Goal: Task Accomplishment & Management: Use online tool/utility

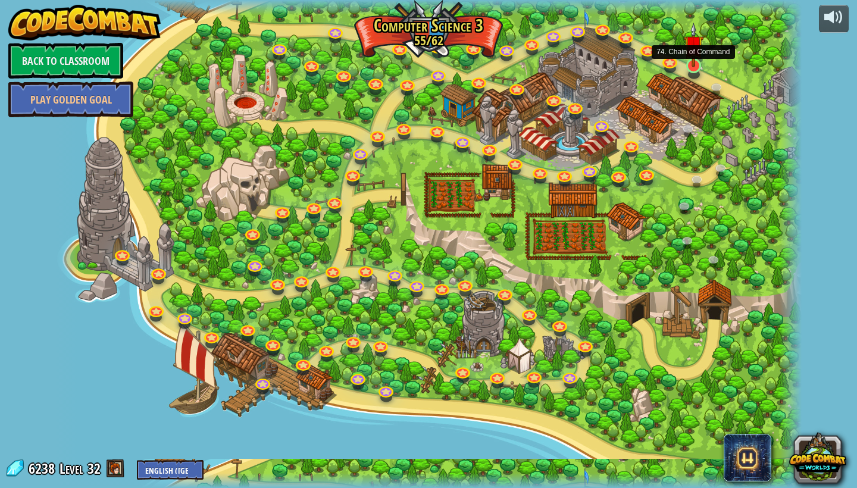
click at [700, 71] on link at bounding box center [694, 66] width 24 height 24
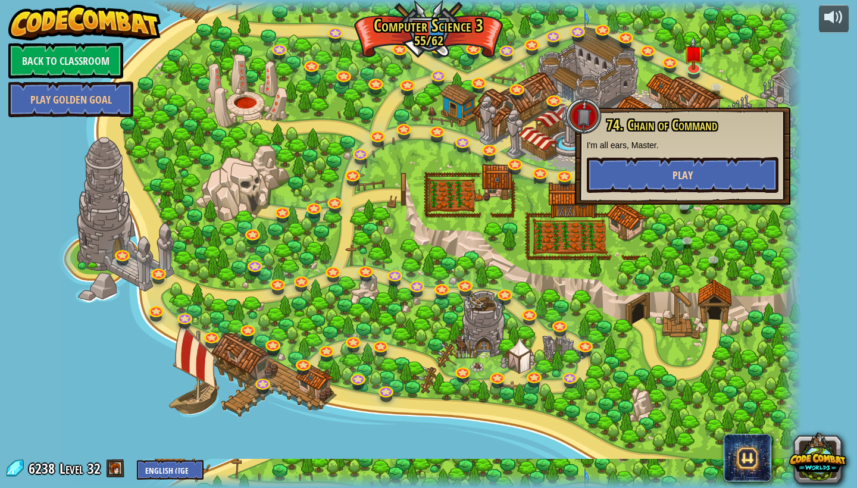
click at [683, 165] on button "Play" at bounding box center [683, 175] width 192 height 36
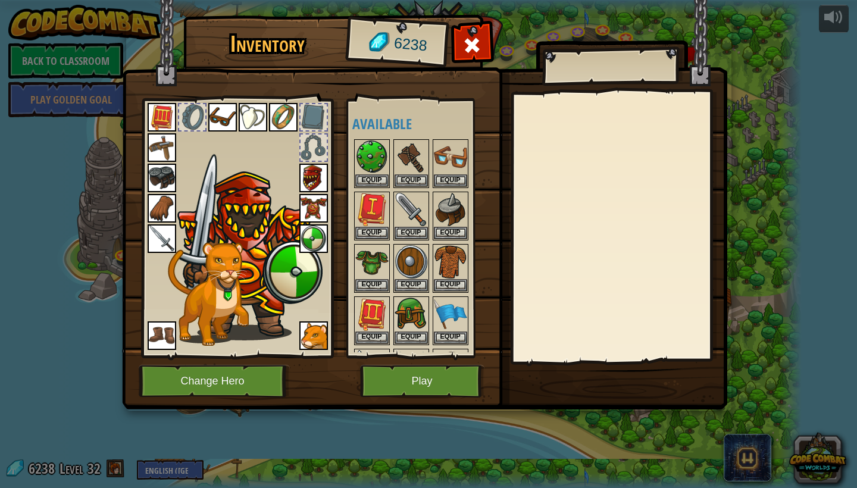
click at [445, 389] on button "Play" at bounding box center [422, 381] width 124 height 33
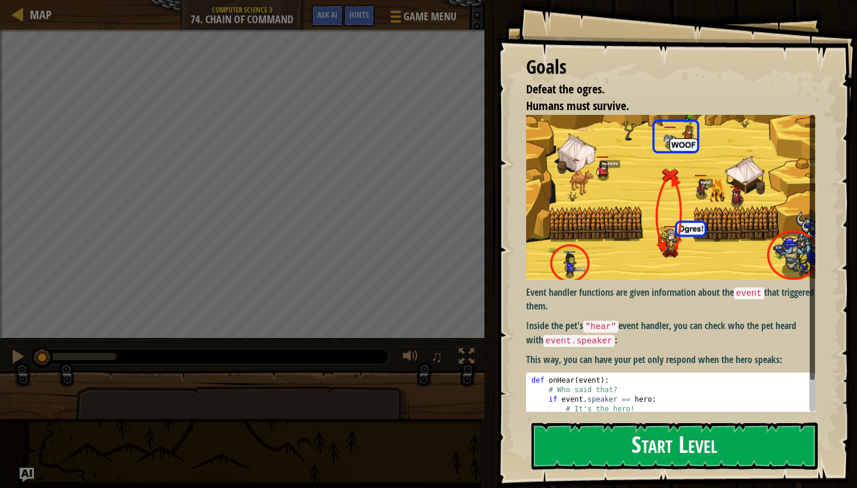
click at [603, 443] on button "Start Level" at bounding box center [674, 446] width 286 height 47
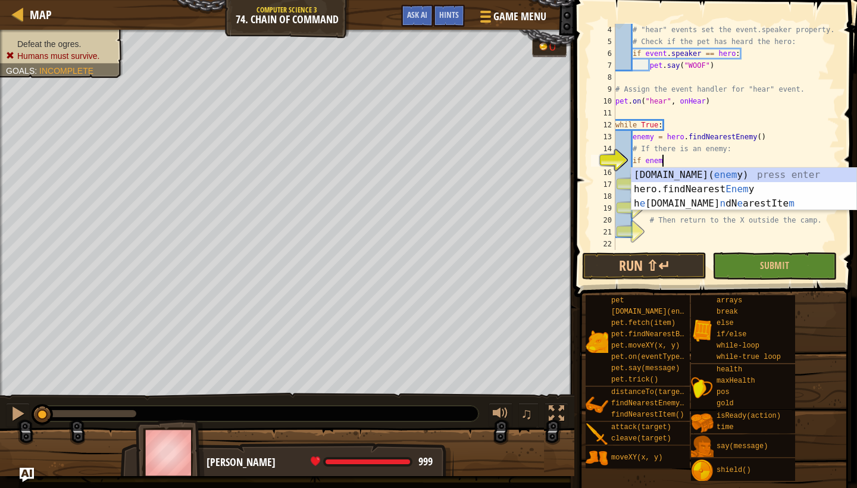
scroll to position [5, 4]
type textarea "if enemy:"
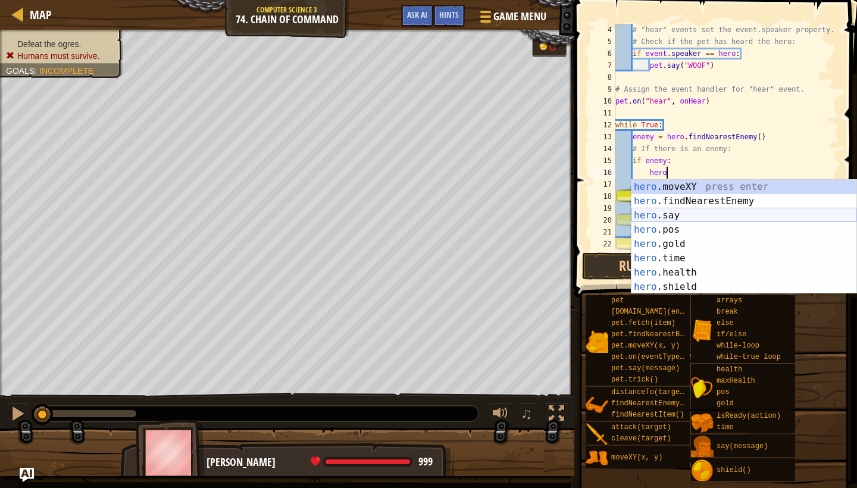
click at [693, 217] on div "hero .moveXY press enter hero .findNearestEnemy press enter hero .say press ent…" at bounding box center [743, 251] width 225 height 143
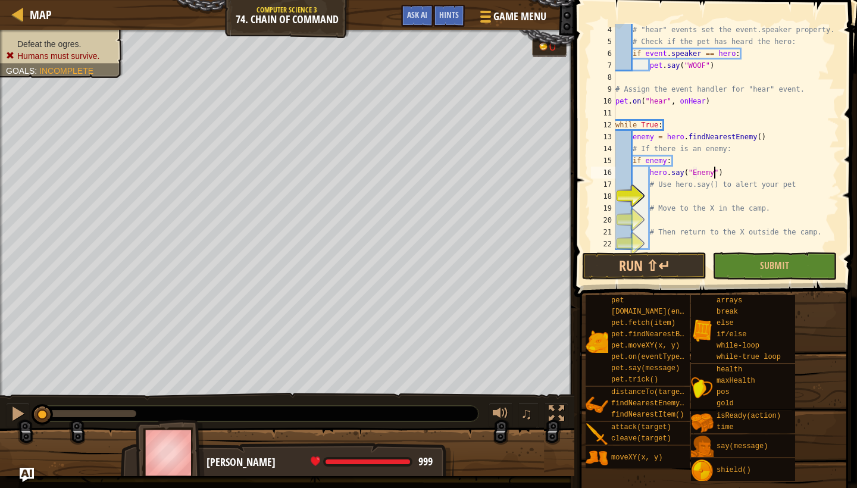
scroll to position [5, 8]
type textarea "hero.say("Enemy!")"
click at [706, 198] on div "# "hear" events set the event.speaker property. # Check if the pet has heard th…" at bounding box center [726, 149] width 226 height 250
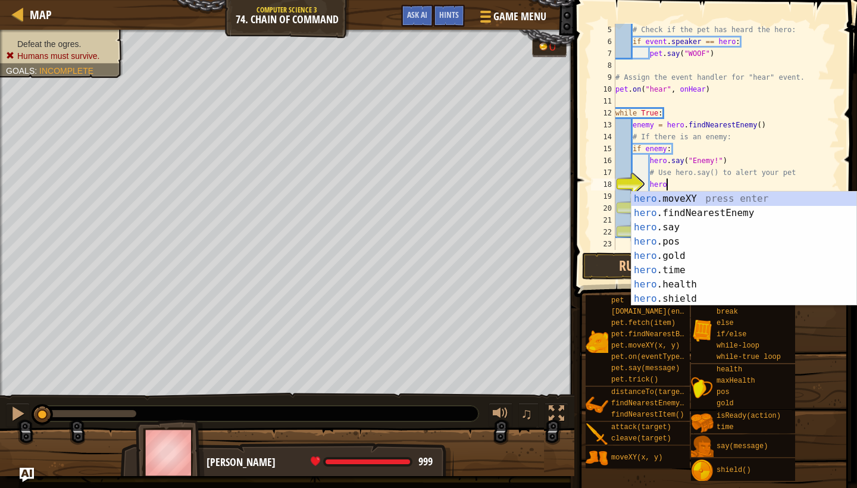
scroll to position [5, 4]
click at [739, 198] on div "hero .moveXY press enter hero .findNearestEnemy press enter hero .say press ent…" at bounding box center [743, 263] width 225 height 143
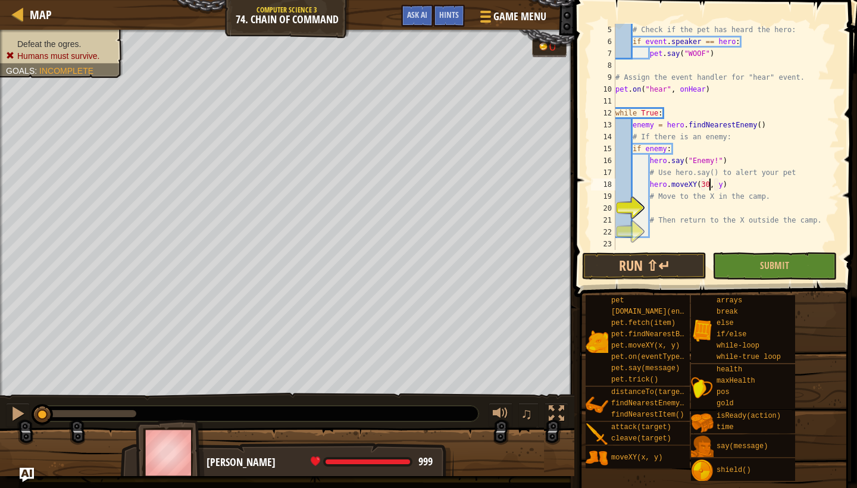
scroll to position [5, 8]
type textarea "hero.moveXY(30, 33)"
click at [674, 213] on div "# Check if the pet has heard the hero: if event . speaker == hero : pet . say (…" at bounding box center [726, 149] width 226 height 250
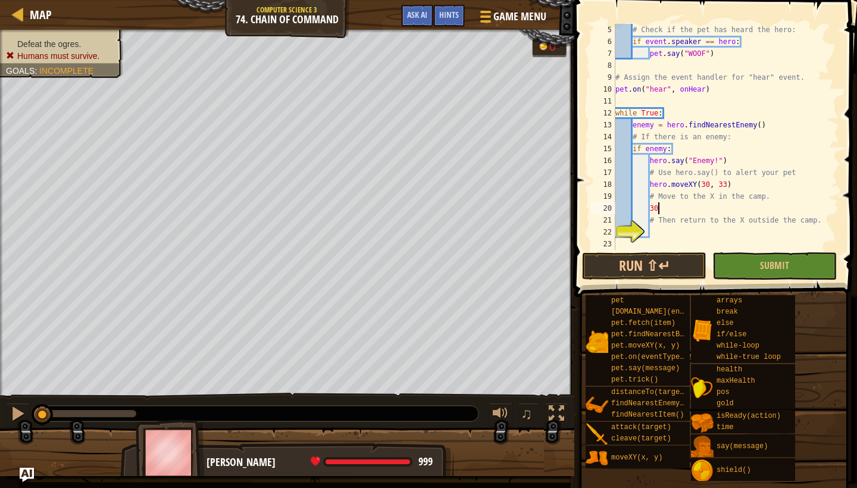
type textarea "3"
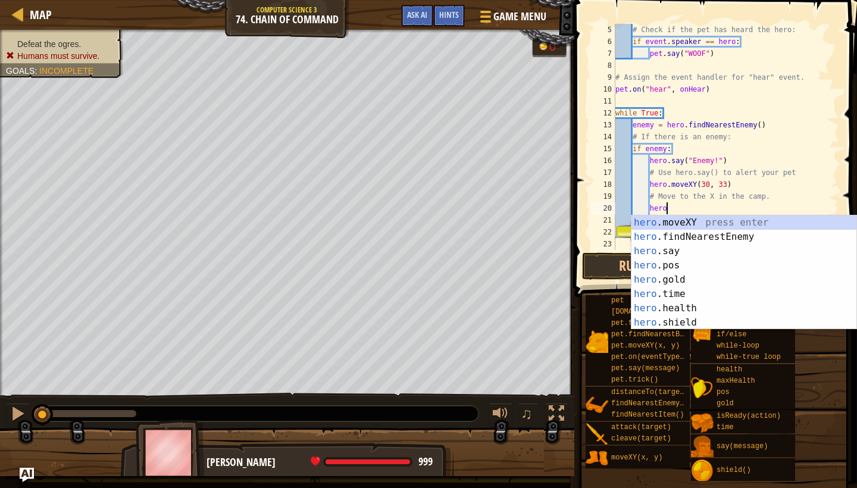
scroll to position [5, 4]
click at [677, 225] on div "hero .moveXY press enter hero .findNearestEnemy press enter hero .say press ent…" at bounding box center [743, 286] width 225 height 143
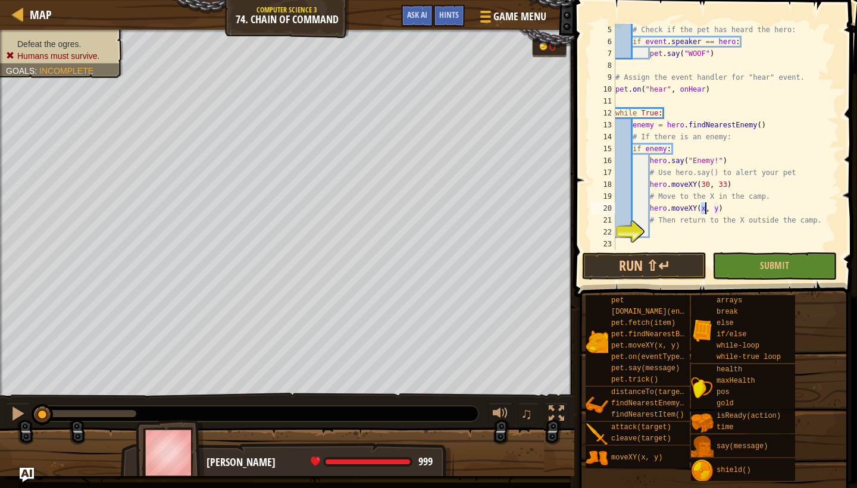
scroll to position [5, 8]
click at [722, 209] on div "# Check if the pet has heard the hero: if event . speaker == hero : pet . say (…" at bounding box center [726, 149] width 226 height 250
type textarea "hero.moveXY(30, 15)"
click at [676, 264] on button "Run ⇧↵" at bounding box center [644, 265] width 124 height 27
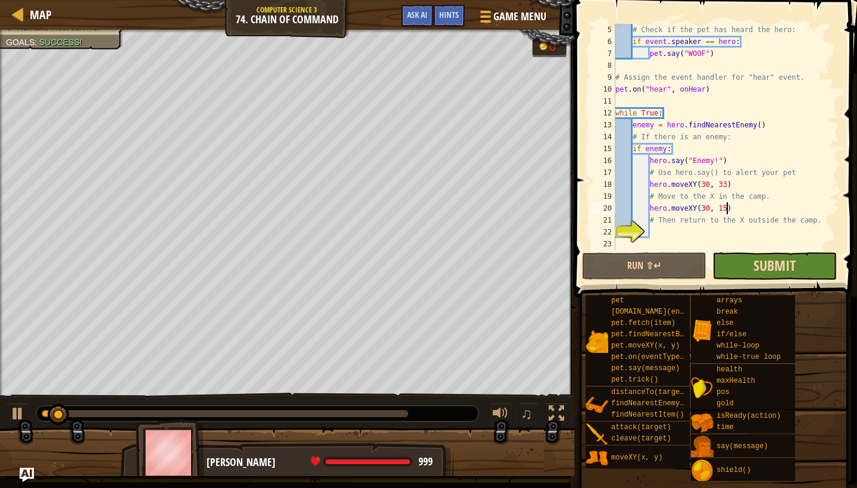
click at [760, 270] on span "Submit" at bounding box center [774, 265] width 42 height 19
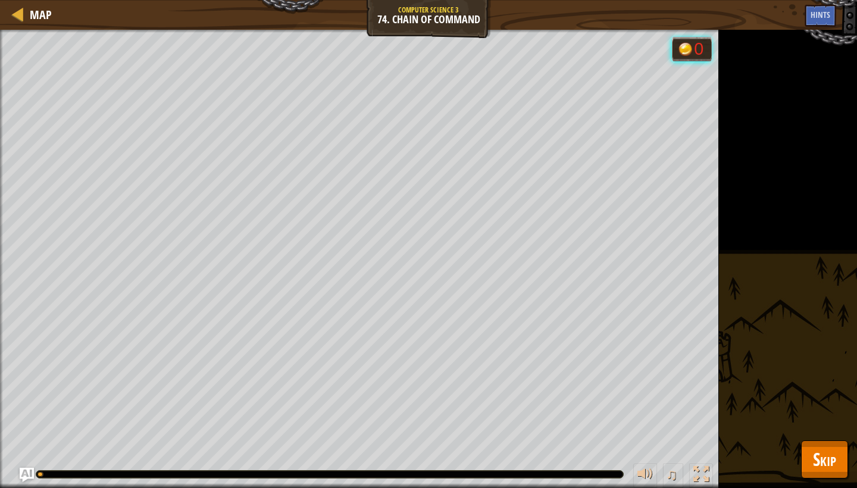
click at [825, 464] on span "Skip" at bounding box center [824, 459] width 23 height 24
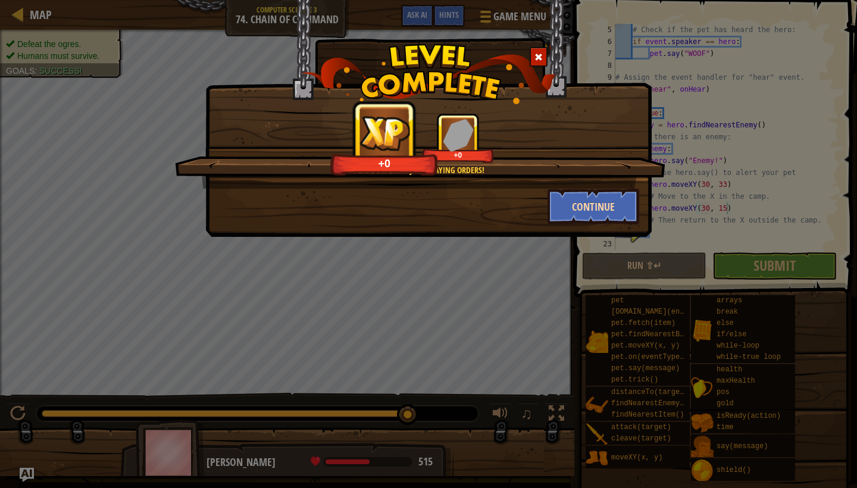
click at [583, 204] on button "Continue" at bounding box center [593, 207] width 92 height 36
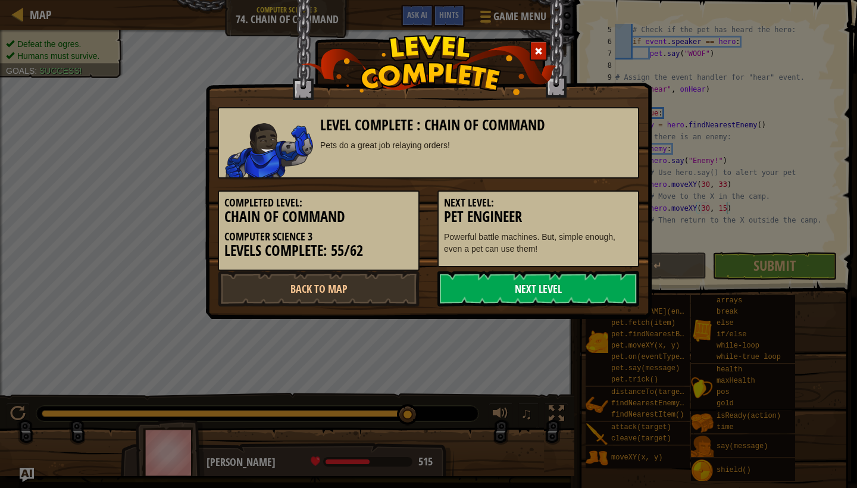
click at [509, 275] on link "Next Level" at bounding box center [538, 289] width 202 height 36
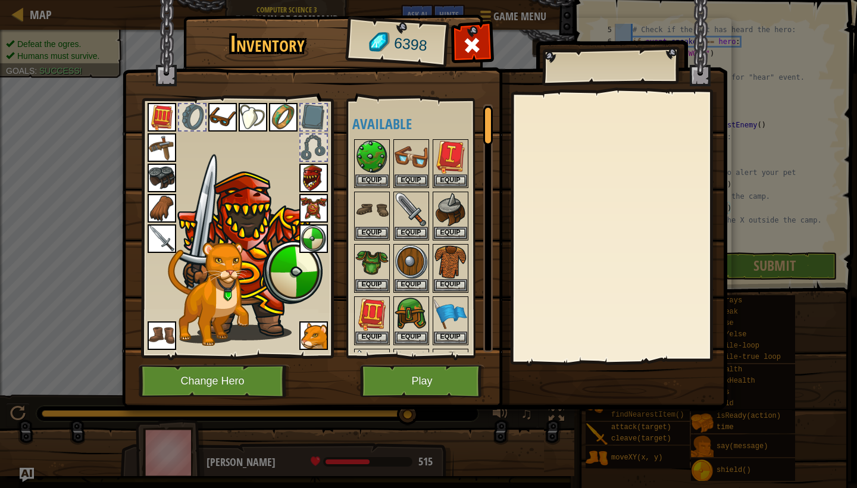
click at [436, 393] on button "Play" at bounding box center [422, 381] width 124 height 33
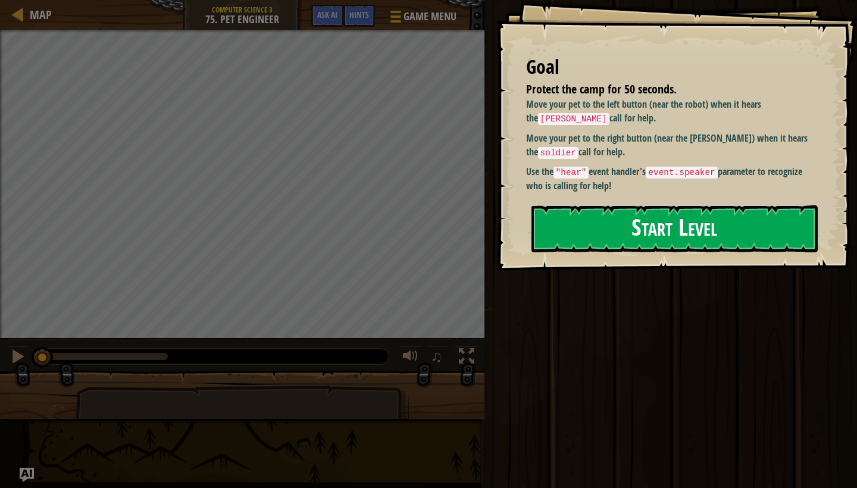
click at [634, 231] on button "Start Level" at bounding box center [674, 228] width 286 height 47
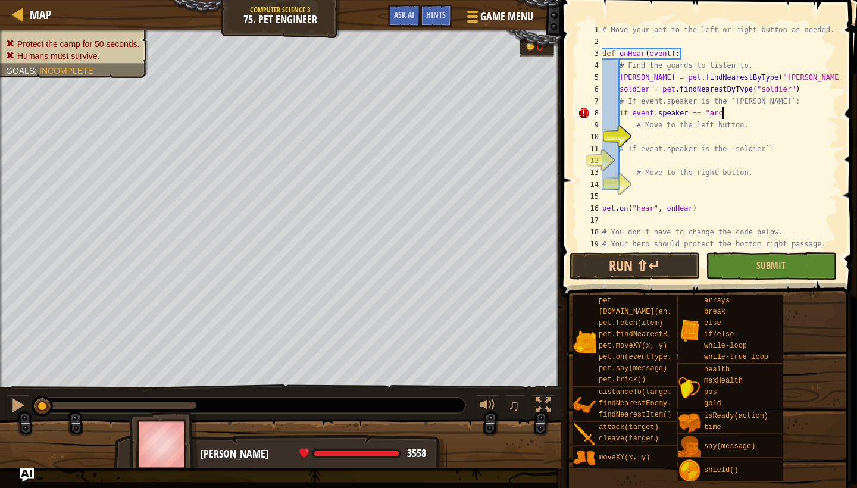
scroll to position [5, 10]
type textarea "if event.speaker == "[PERSON_NAME]:"
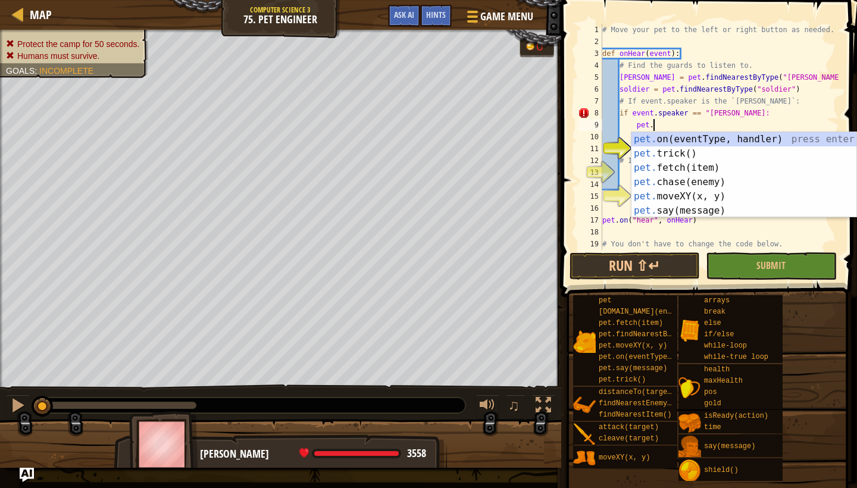
scroll to position [5, 4]
click at [696, 190] on div "pet. on(eventType, handler) press enter pet. trick() press enter pet. fetch(ite…" at bounding box center [743, 189] width 225 height 114
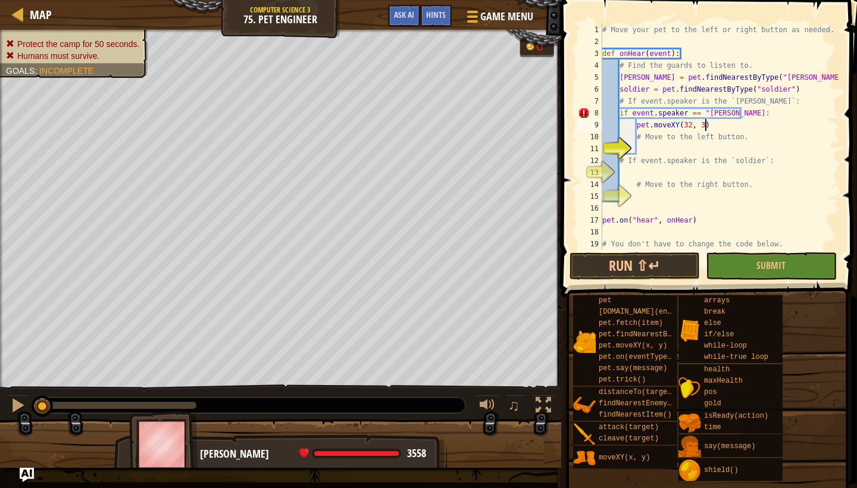
scroll to position [5, 8]
click at [636, 166] on div "# Move your pet to the left or right button as needed. def onHear ( event ) : #…" at bounding box center [719, 149] width 239 height 250
type textarea "# If event.speaker is the `soldier`:"
click at [629, 170] on div "# Move your pet to the left or right button as needed. def onHear ( event ) : #…" at bounding box center [719, 149] width 239 height 250
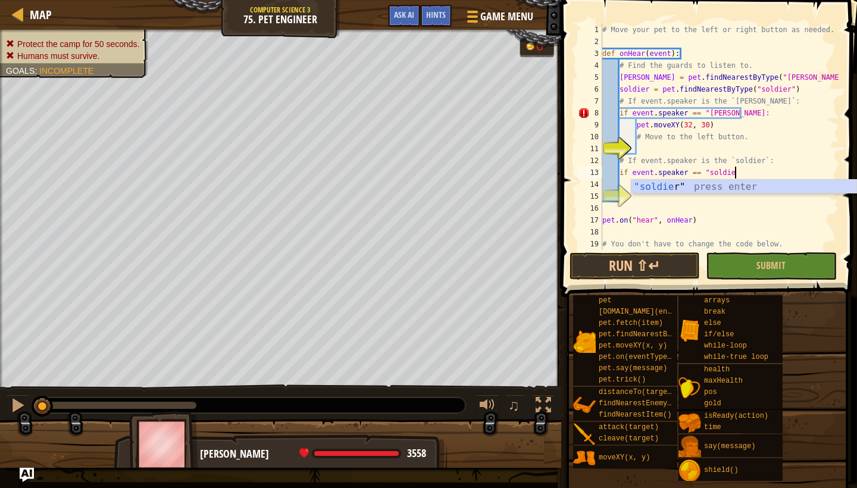
scroll to position [5, 11]
type textarea "if event.speaker == "soldier":"
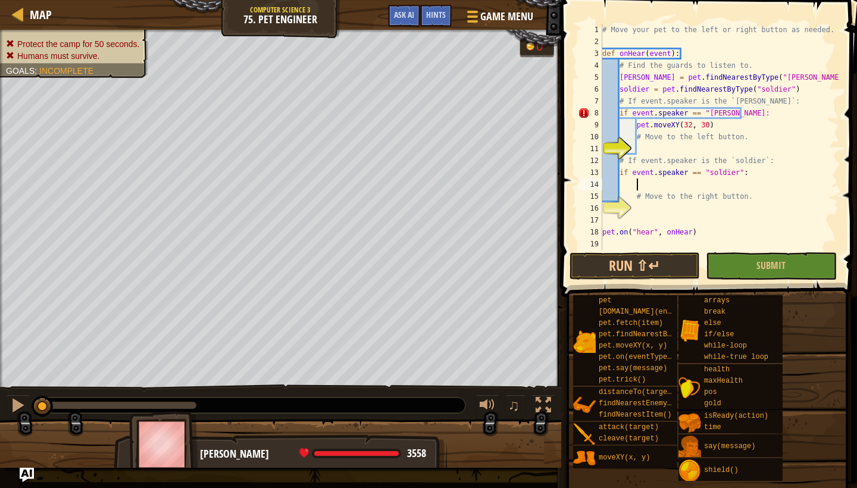
click at [734, 114] on div "# Move your pet to the left or right button as needed. def onHear ( event ) : #…" at bounding box center [719, 149] width 239 height 250
type textarea "if event.speaker == "[PERSON_NAME]":"
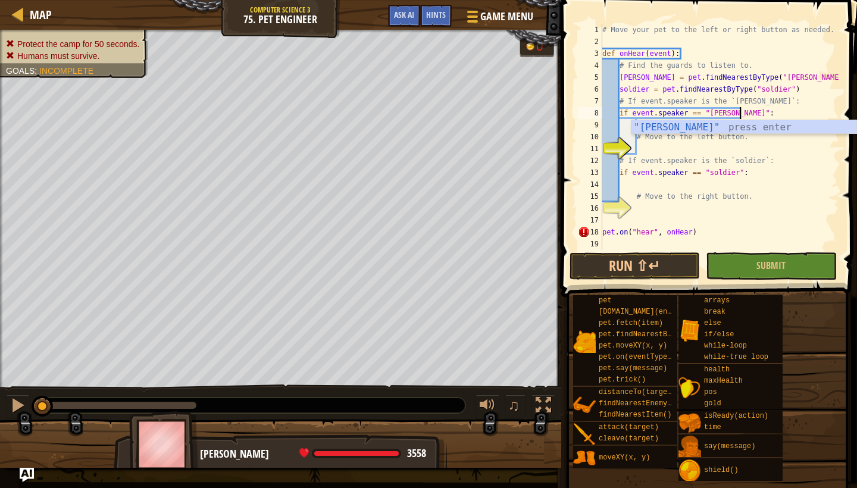
click at [659, 184] on div "# Move your pet to the left or right button as needed. def onHear ( event ) : #…" at bounding box center [719, 149] width 239 height 250
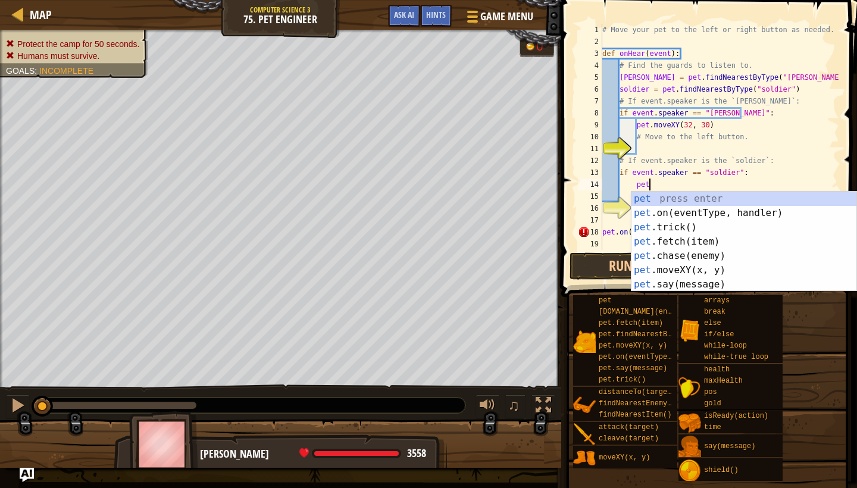
scroll to position [5, 4]
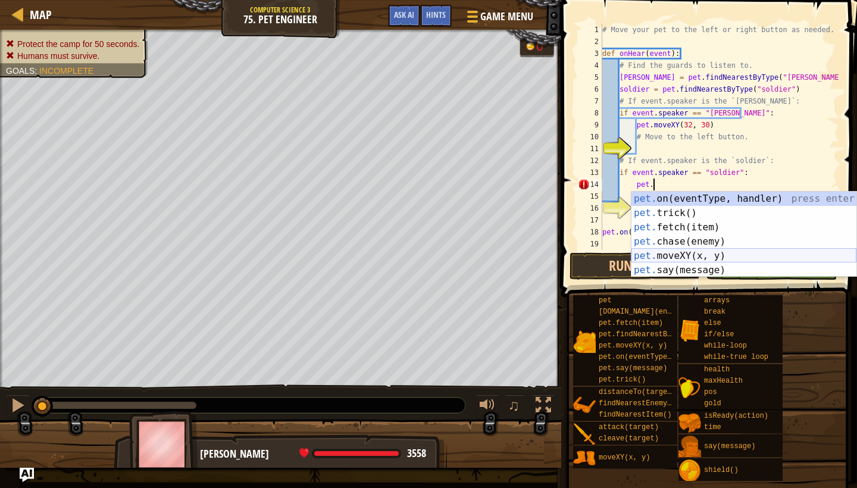
click at [681, 249] on div "pet. on(eventType, handler) press enter pet. trick() press enter pet. fetch(ite…" at bounding box center [743, 249] width 225 height 114
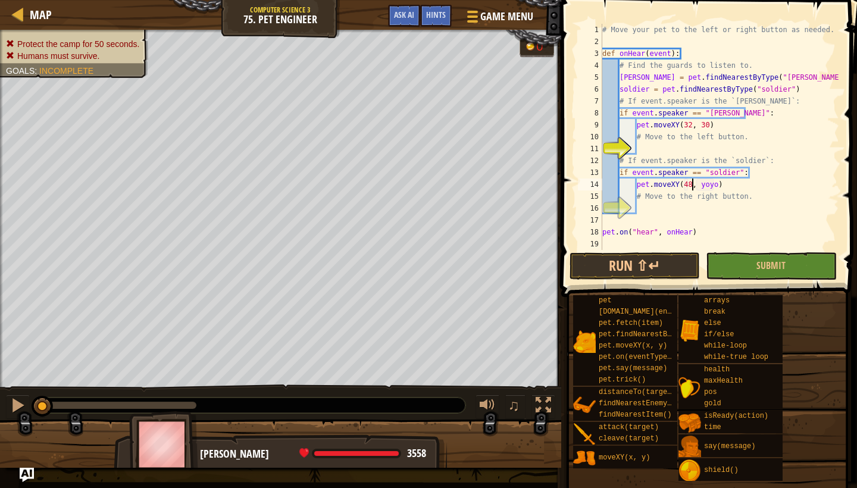
scroll to position [5, 8]
click at [719, 184] on div "# Move your pet to the left or right button as needed. def onHear ( event ) : #…" at bounding box center [719, 149] width 239 height 250
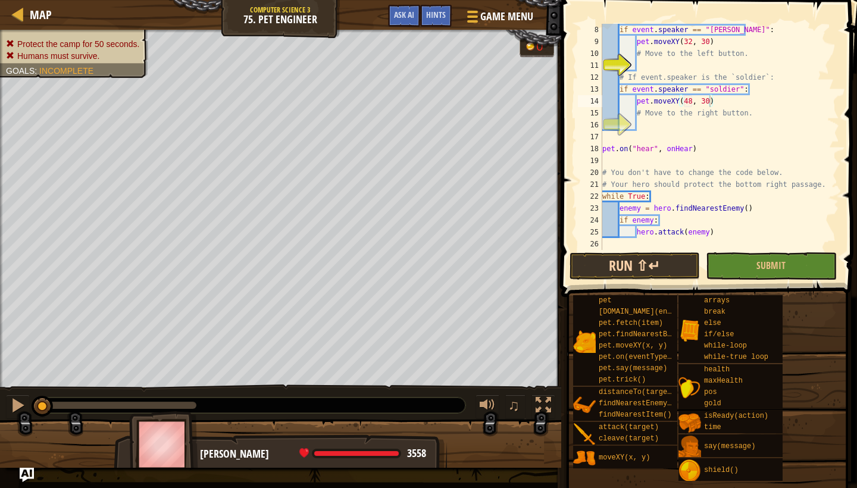
click at [640, 269] on button "Run ⇧↵" at bounding box center [634, 265] width 130 height 27
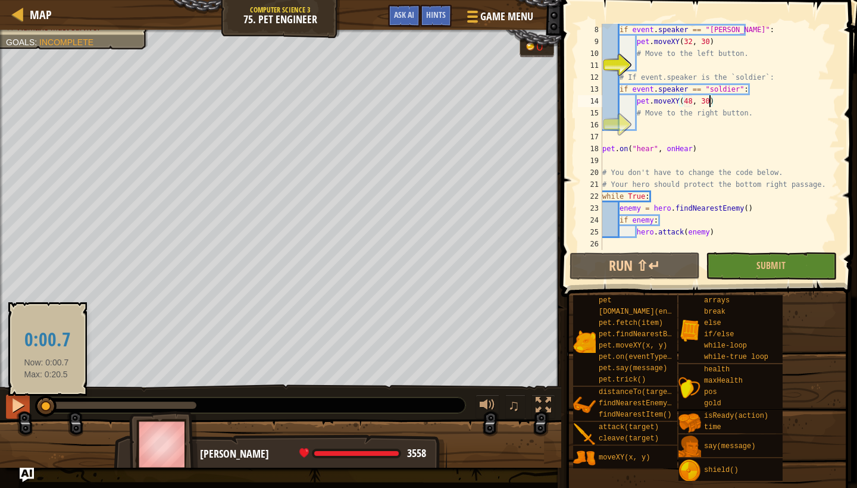
drag, startPoint x: 78, startPoint y: 402, endPoint x: 28, endPoint y: 401, distance: 50.0
click at [28, 401] on div "♫" at bounding box center [280, 402] width 561 height 36
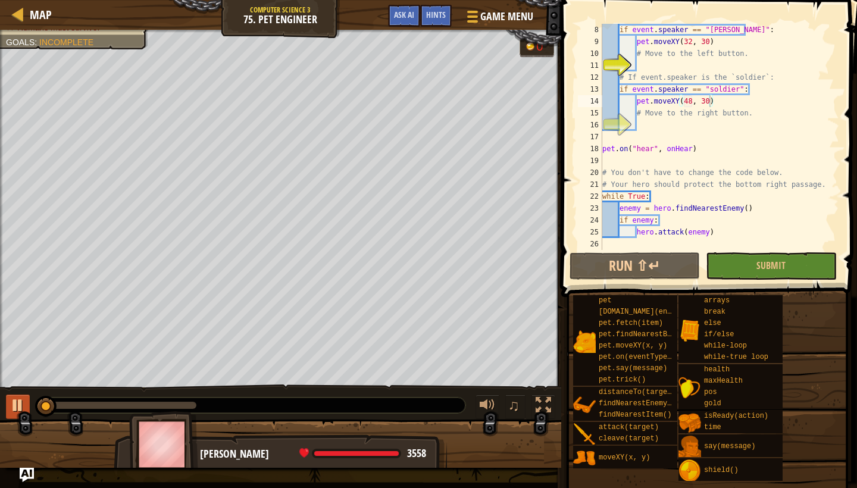
click at [18, 406] on div at bounding box center [17, 405] width 15 height 15
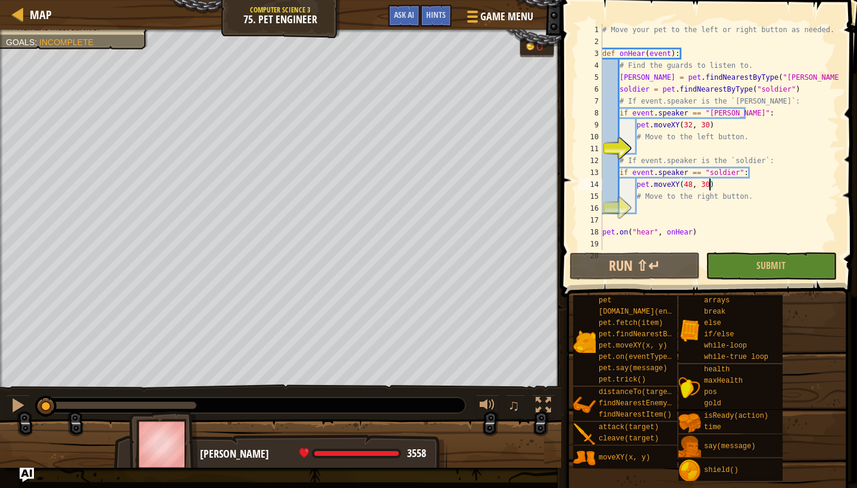
scroll to position [0, 0]
click at [434, 16] on span "Hints" at bounding box center [436, 14] width 20 height 11
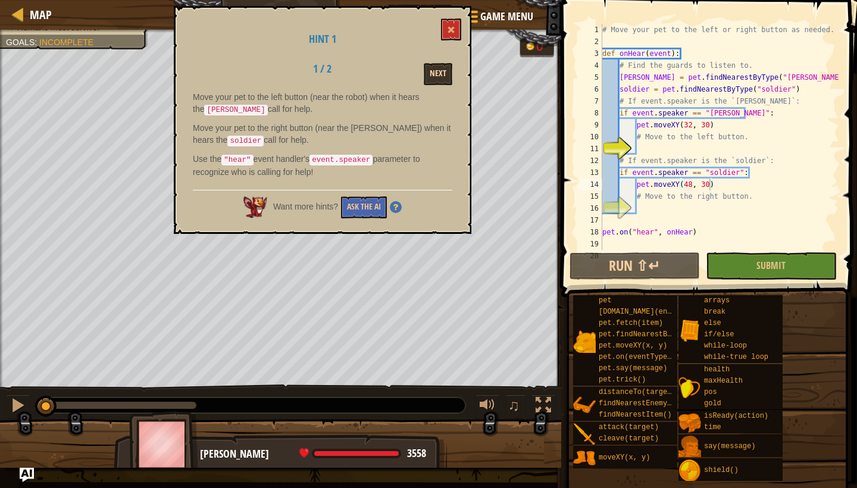
click at [436, 65] on button "Next" at bounding box center [438, 74] width 29 height 22
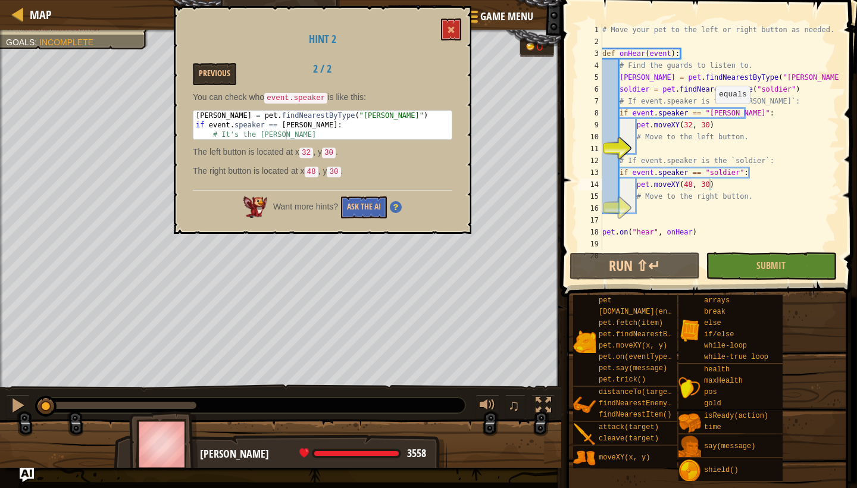
click at [710, 115] on div "# Move your pet to the left or right button as needed. def onHear ( event ) : #…" at bounding box center [719, 149] width 239 height 250
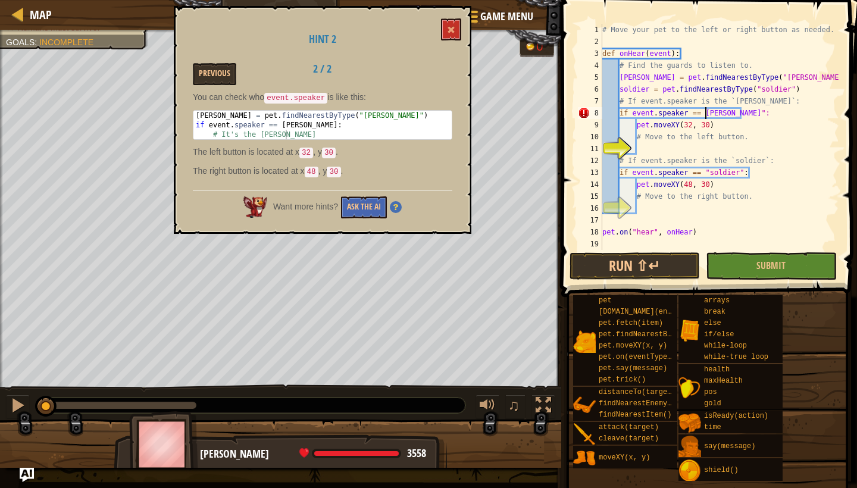
click at [736, 115] on div "# Move your pet to the left or right button as needed. def onHear ( event ) : #…" at bounding box center [719, 149] width 239 height 250
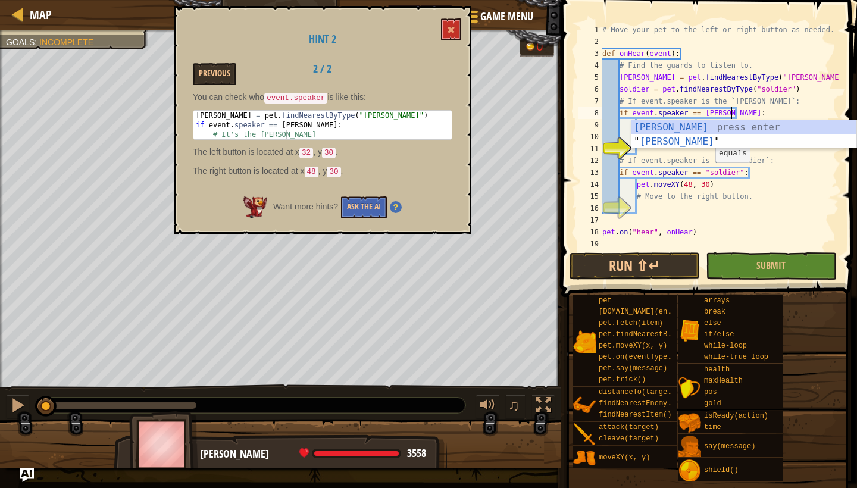
click at [709, 174] on div "# Move your pet to the left or right button as needed. def onHear ( event ) : #…" at bounding box center [719, 149] width 239 height 250
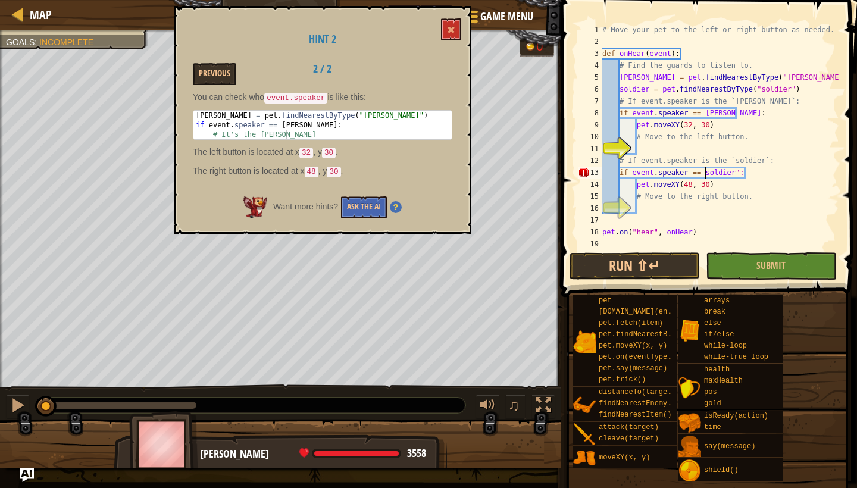
click at [739, 174] on div "# Move your pet to the left or right button as needed. def onHear ( event ) : #…" at bounding box center [719, 149] width 239 height 250
type textarea "if event.speaker == soldier:"
click at [659, 270] on button "Run ⇧↵" at bounding box center [634, 265] width 130 height 27
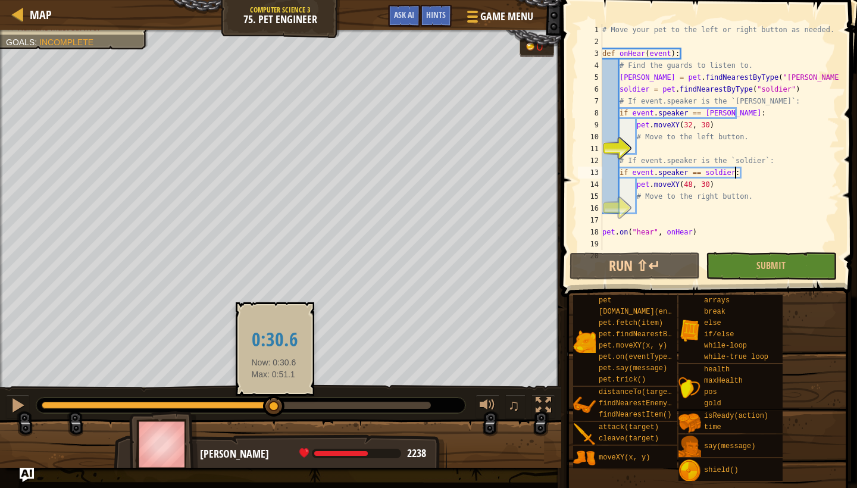
drag, startPoint x: 94, startPoint y: 405, endPoint x: 274, endPoint y: 399, distance: 180.4
click at [274, 399] on div at bounding box center [273, 406] width 21 height 21
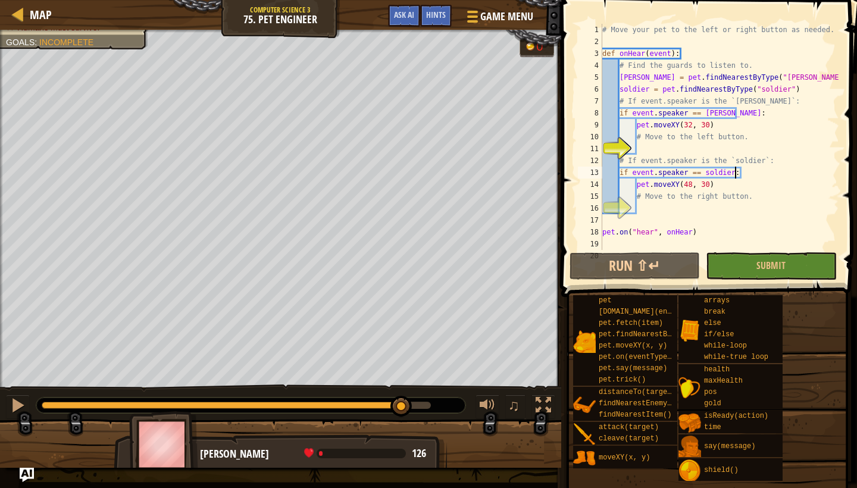
drag, startPoint x: 274, startPoint y: 399, endPoint x: 402, endPoint y: 392, distance: 128.1
click at [402, 392] on div "♫" at bounding box center [280, 402] width 561 height 36
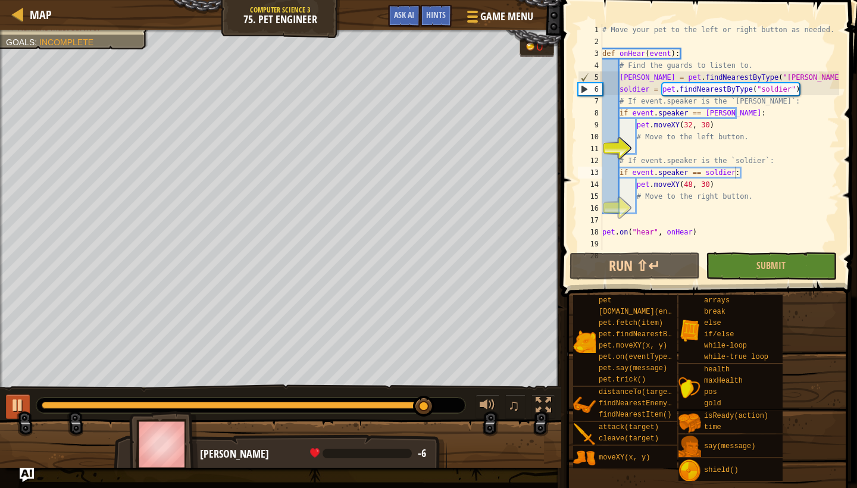
click at [23, 408] on div at bounding box center [17, 405] width 15 height 15
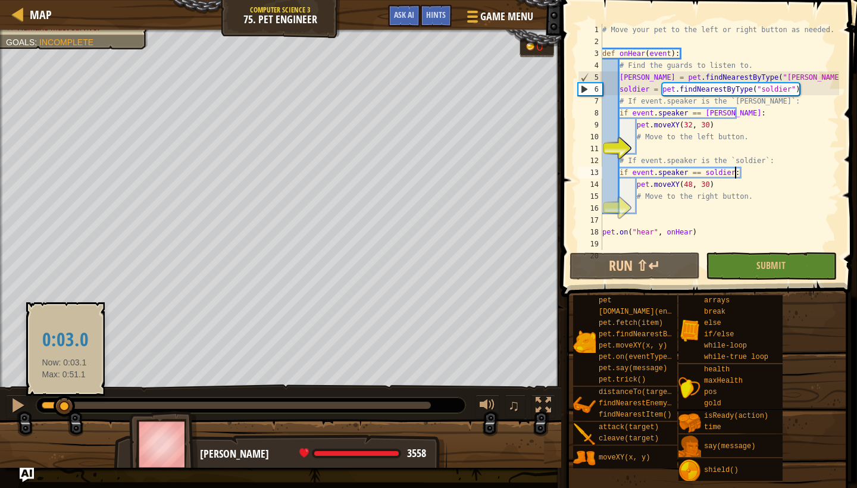
drag, startPoint x: 420, startPoint y: 407, endPoint x: 65, endPoint y: 402, distance: 354.7
click at [65, 402] on div at bounding box center [64, 406] width 21 height 21
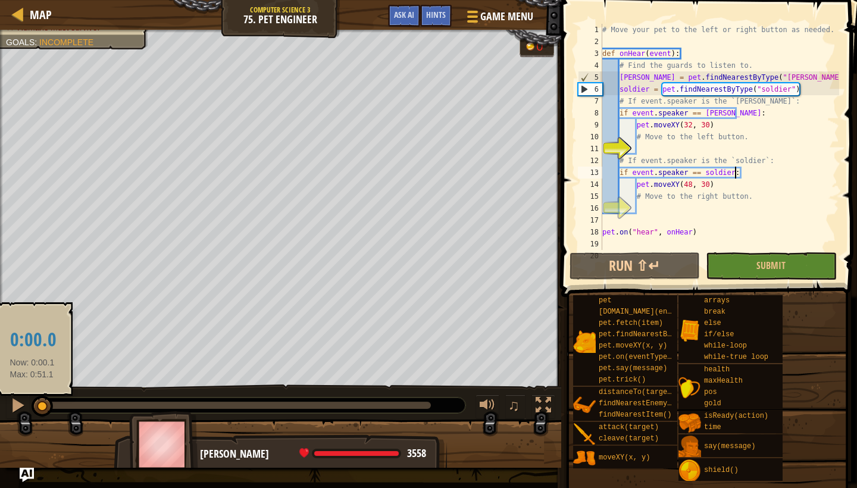
drag, startPoint x: 68, startPoint y: 403, endPoint x: 32, endPoint y: 400, distance: 36.4
click at [32, 400] on div at bounding box center [42, 406] width 21 height 21
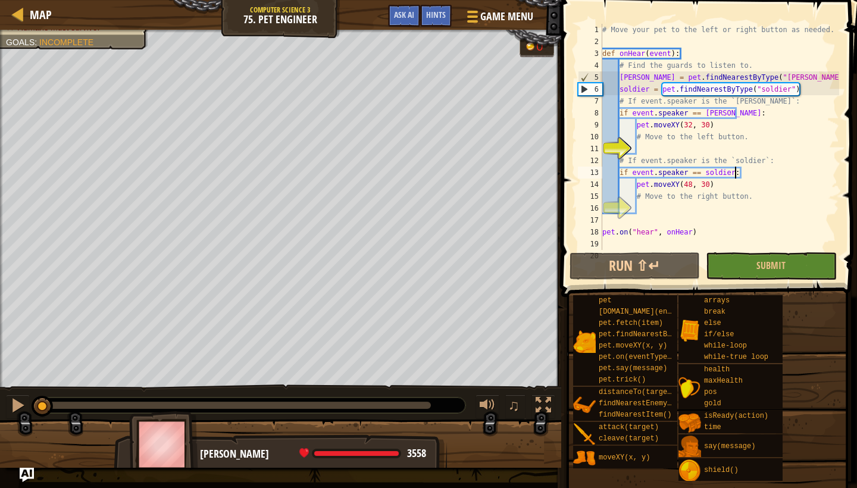
click at [17, 29] on div "Map Computer Science 3 75. Pet Engineer Game Menu Done Hints Ask AI" at bounding box center [280, 15] width 561 height 30
click at [20, 17] on div at bounding box center [18, 14] width 15 height 15
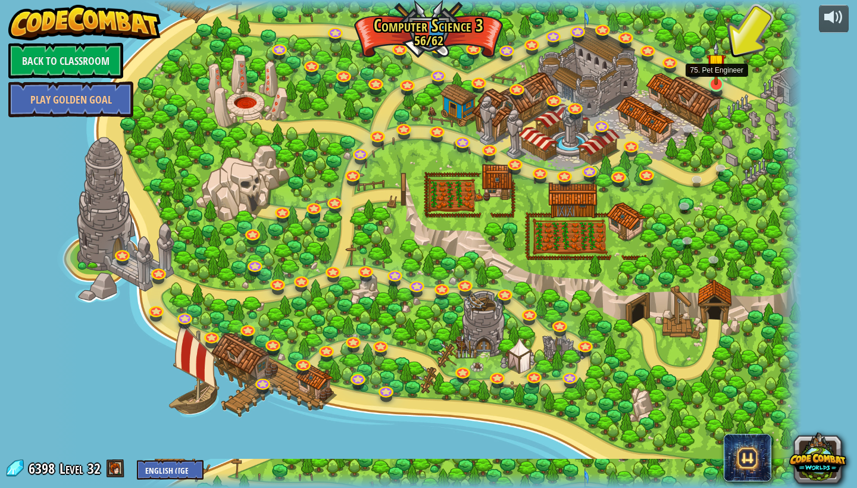
click at [722, 83] on img at bounding box center [715, 63] width 19 height 44
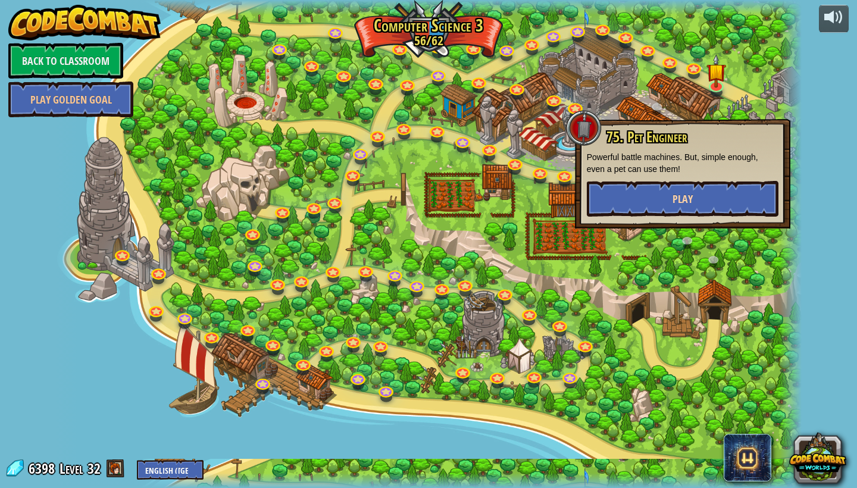
click at [605, 211] on button "Play" at bounding box center [683, 199] width 192 height 36
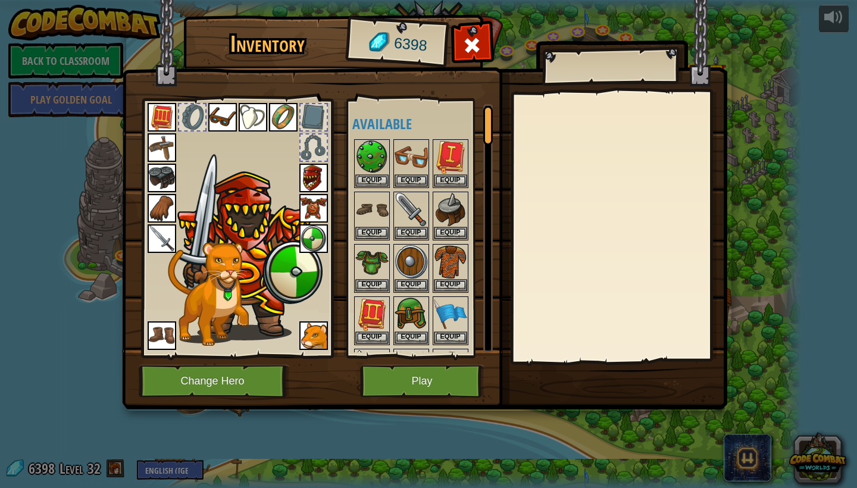
click at [235, 373] on button "Change Hero" at bounding box center [214, 381] width 151 height 33
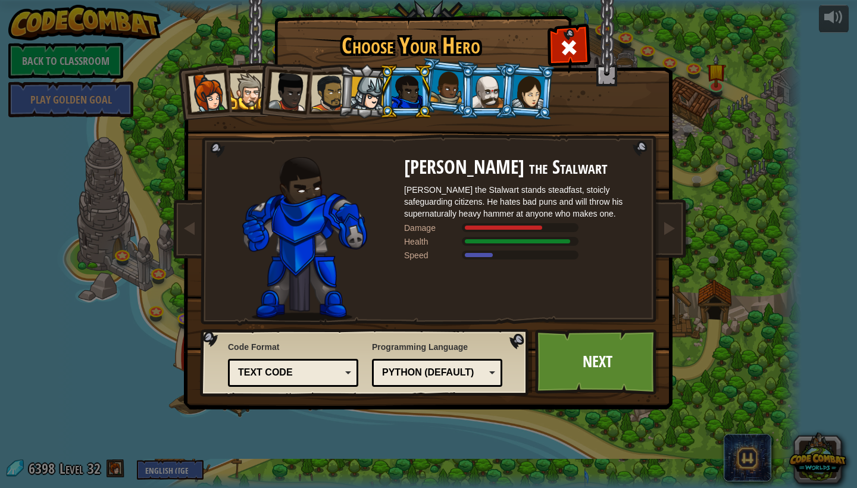
click at [493, 96] on div at bounding box center [488, 92] width 31 height 32
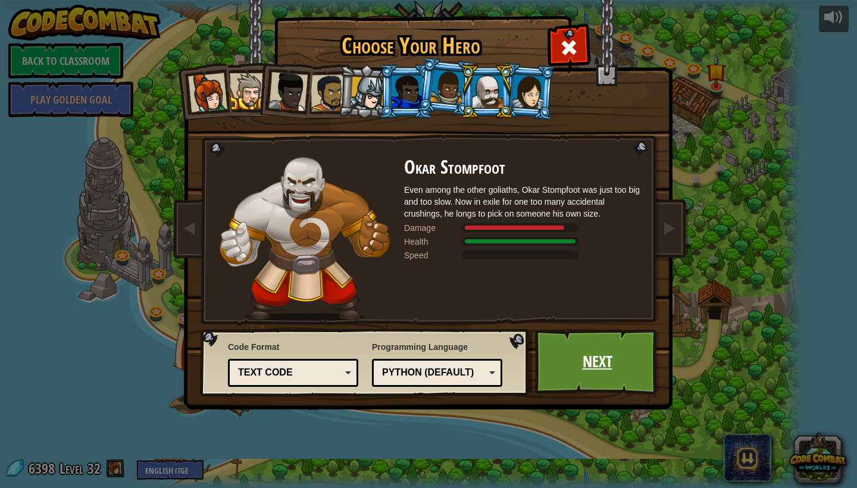
click at [606, 367] on link "Next" at bounding box center [597, 361] width 124 height 65
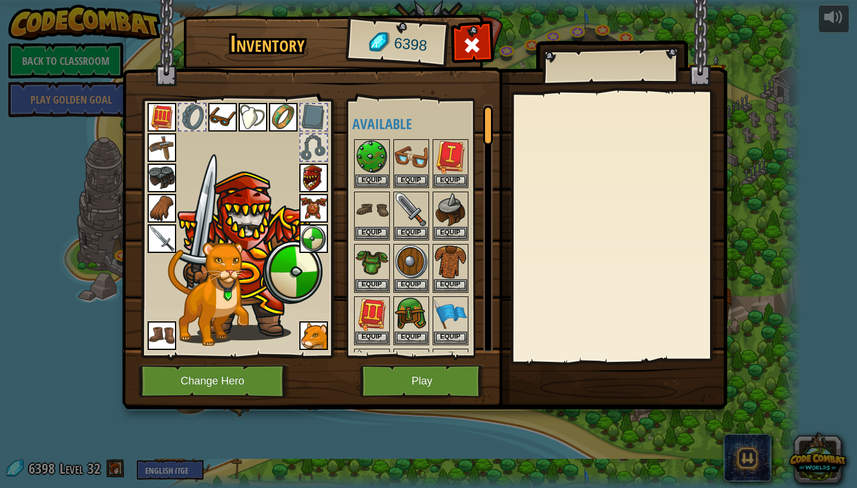
click at [434, 389] on button "Play" at bounding box center [422, 381] width 124 height 33
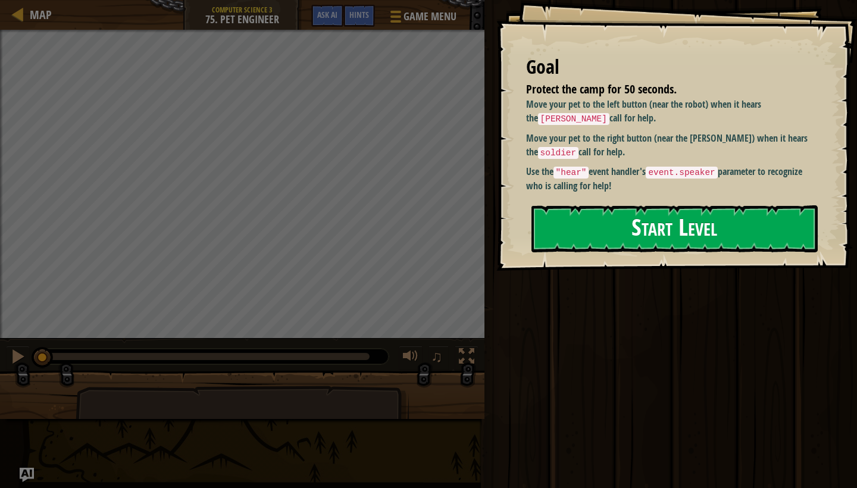
click at [582, 205] on button "Start Level" at bounding box center [674, 228] width 286 height 47
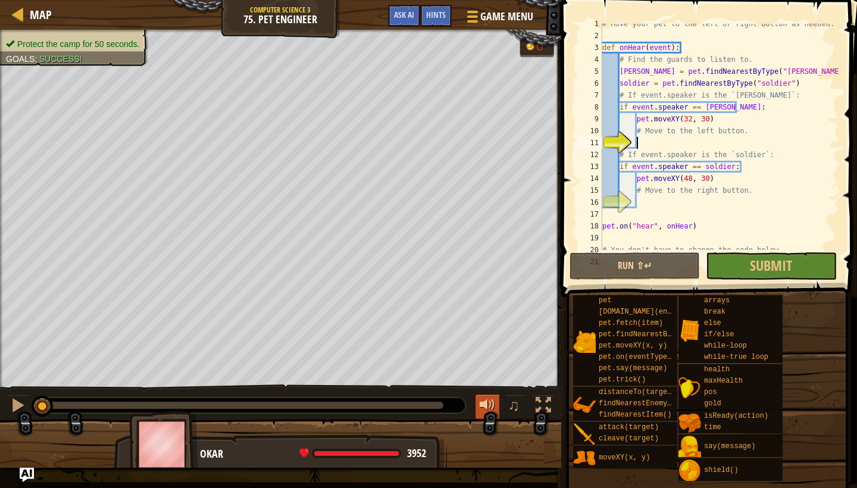
scroll to position [6, 0]
click at [644, 260] on button "Run ⇧↵" at bounding box center [634, 265] width 130 height 27
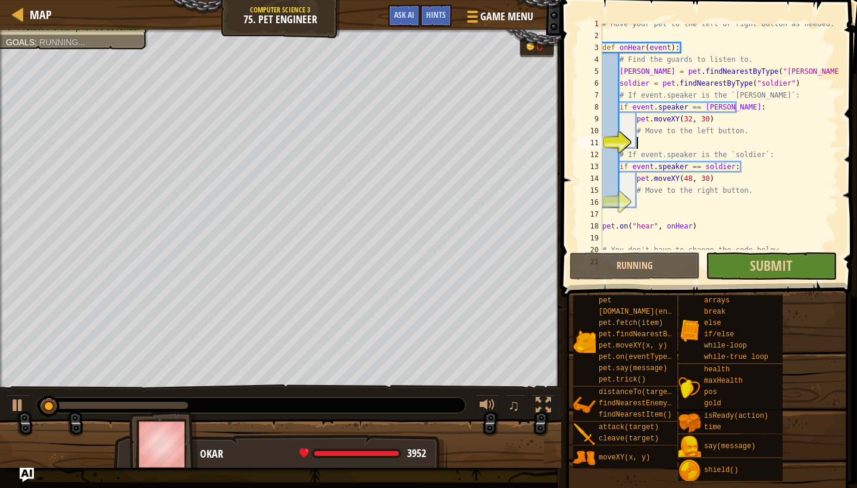
click at [771, 252] on button "Submit" at bounding box center [771, 265] width 130 height 27
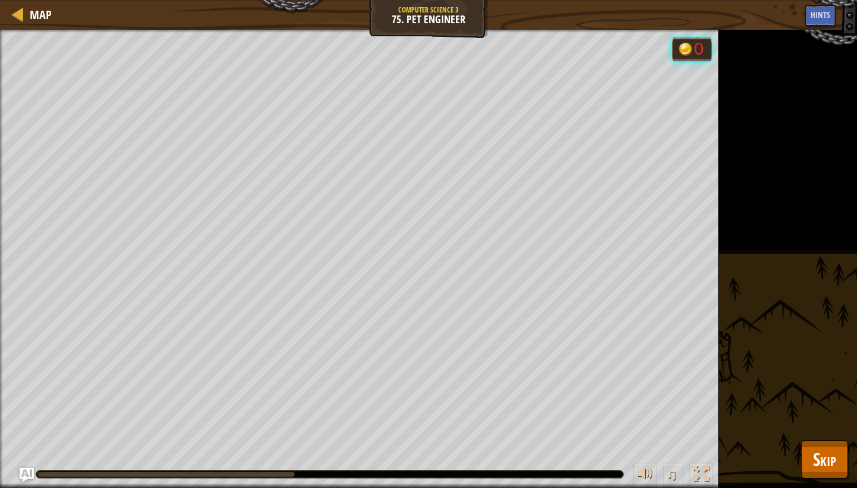
drag, startPoint x: 824, startPoint y: 442, endPoint x: 821, endPoint y: 462, distance: 20.0
click at [824, 442] on button "Skip" at bounding box center [824, 459] width 47 height 38
click at [0, 0] on div "pet [DOMAIN_NAME](enemy) pet.fetch(item) pet.findNearestByType(type) pet.moveXY…" at bounding box center [0, 0] width 0 height 0
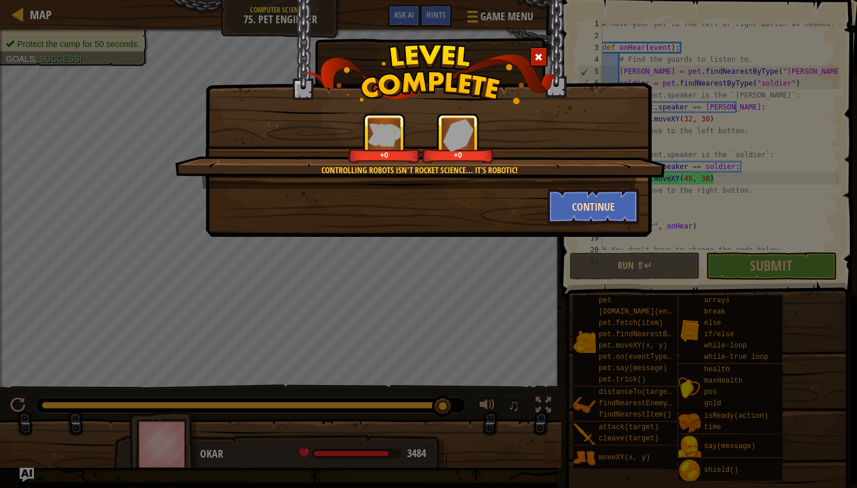
click at [562, 210] on button "Continue" at bounding box center [593, 207] width 92 height 36
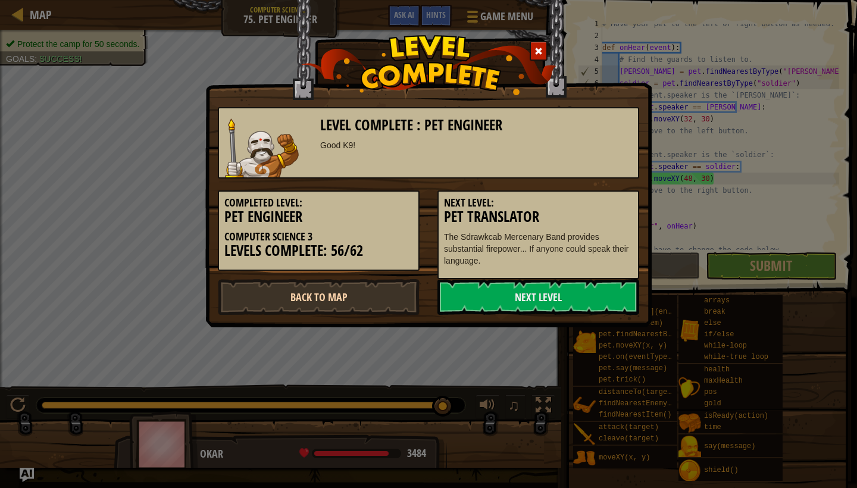
click at [377, 299] on link "Back to Map" at bounding box center [319, 297] width 202 height 36
